Goal: Check status: Check status

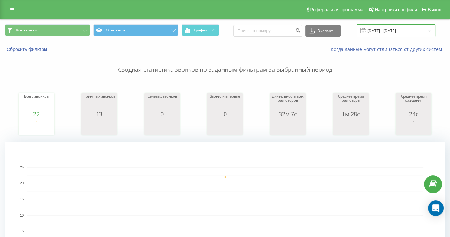
click at [380, 31] on input "[DATE] - [DATE]" at bounding box center [395, 30] width 79 height 13
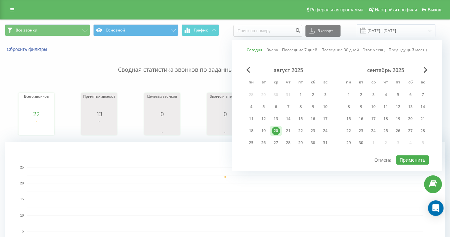
click at [257, 51] on link "Сегодня" at bounding box center [254, 50] width 16 height 6
click at [432, 11] on span "Выход" at bounding box center [434, 9] width 14 height 5
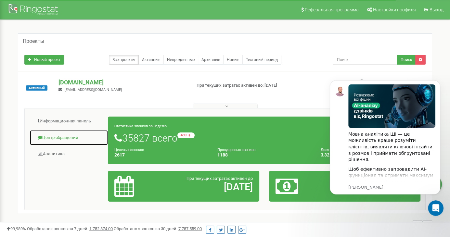
click at [63, 138] on link "Центр обращений" at bounding box center [69, 138] width 79 height 16
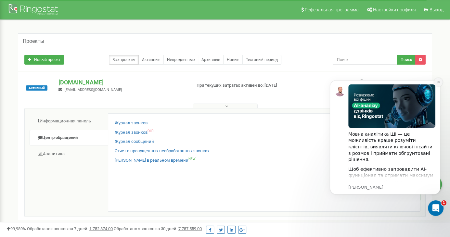
click at [439, 81] on icon "Dismiss notification" at bounding box center [438, 82] width 4 height 4
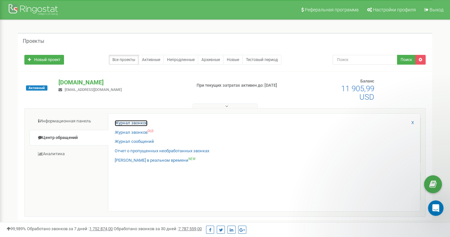
click at [138, 121] on link "Журнал звонков" at bounding box center [131, 123] width 33 height 6
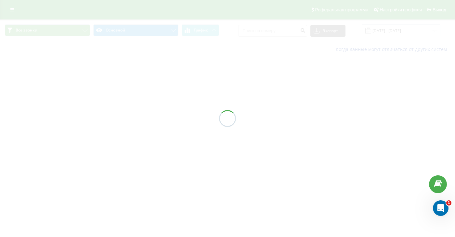
click at [408, 31] on div at bounding box center [227, 118] width 455 height 237
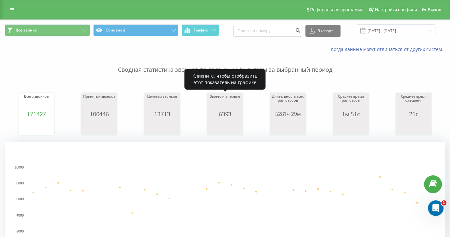
click at [203, 76] on div "Сводная статистика звонков по заданным фильтрам за выбранный период Всего звонк…" at bounding box center [225, 162] width 440 height 219
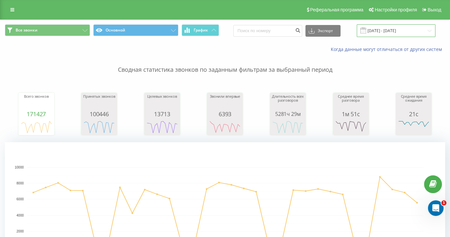
click at [410, 28] on input "21.07.2025 - 21.08.2025" at bounding box center [395, 30] width 79 height 13
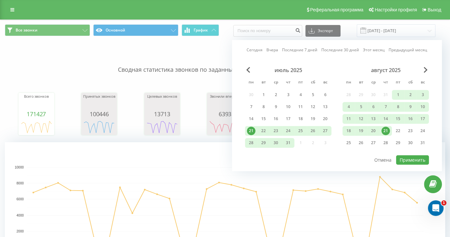
click at [258, 52] on link "Сегодня" at bounding box center [254, 50] width 16 height 6
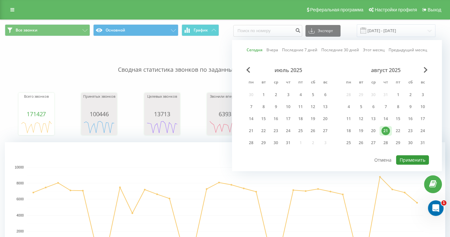
click at [417, 159] on button "Применить" at bounding box center [412, 159] width 33 height 9
type input "21.08.2025 - 21.08.2025"
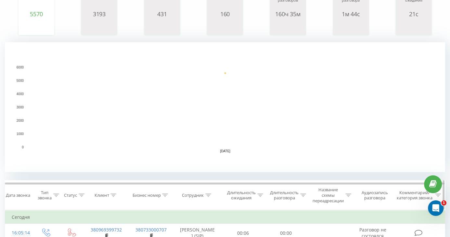
scroll to position [130, 0]
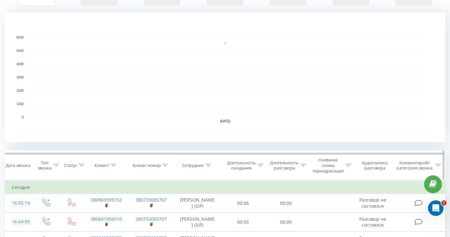
click at [208, 167] on icon at bounding box center [208, 165] width 6 height 3
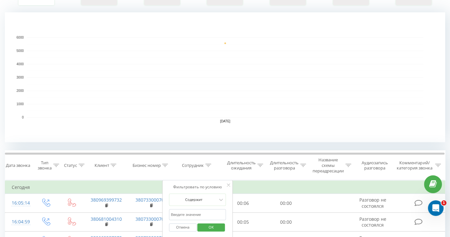
click at [195, 212] on input "text" at bounding box center [197, 214] width 57 height 11
type input "[PERSON_NAME]"
click at [207, 227] on span "OK" at bounding box center [211, 227] width 18 height 10
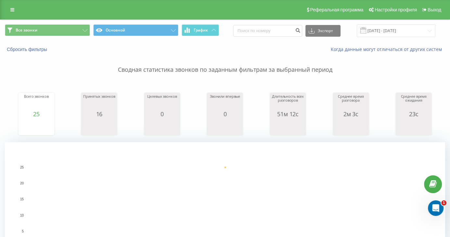
scroll to position [65, 0]
